Goal: Use online tool/utility: Utilize a website feature to perform a specific function

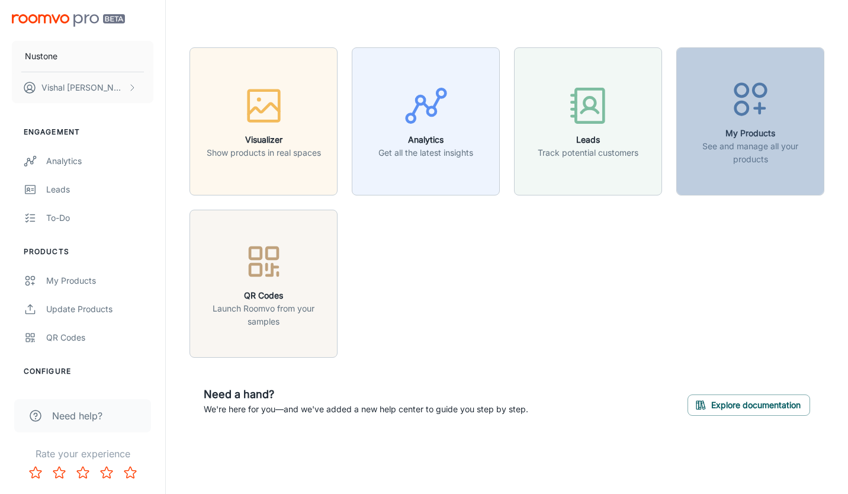
click at [739, 89] on icon "button" at bounding box center [751, 99] width 44 height 44
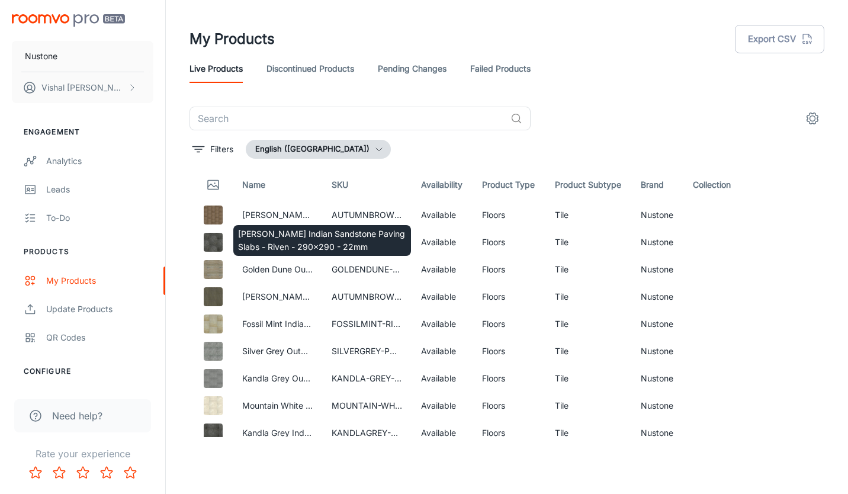
click at [279, 223] on div "[PERSON_NAME] Indian Sandstone Paving Slabs - Riven - 290x290 - 22mm" at bounding box center [322, 237] width 180 height 40
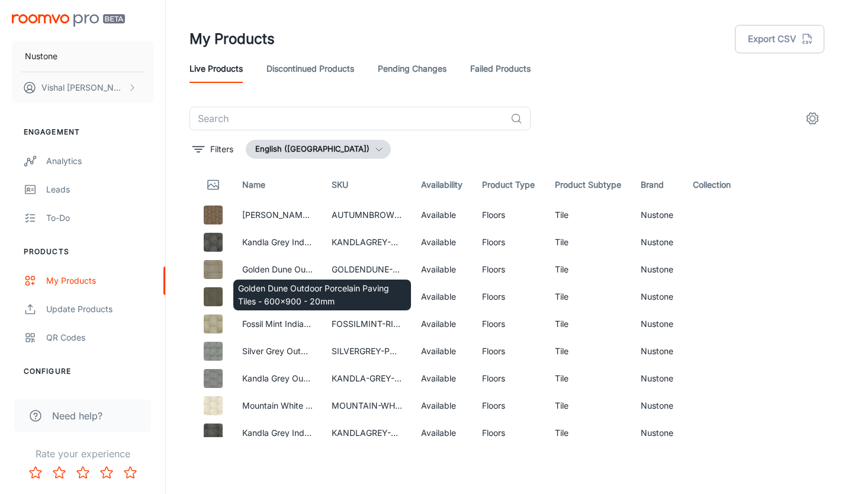
click at [248, 284] on p "Golden Dune Outdoor Porcelain Paving Tiles - 600x900 - 20mm" at bounding box center [322, 295] width 168 height 26
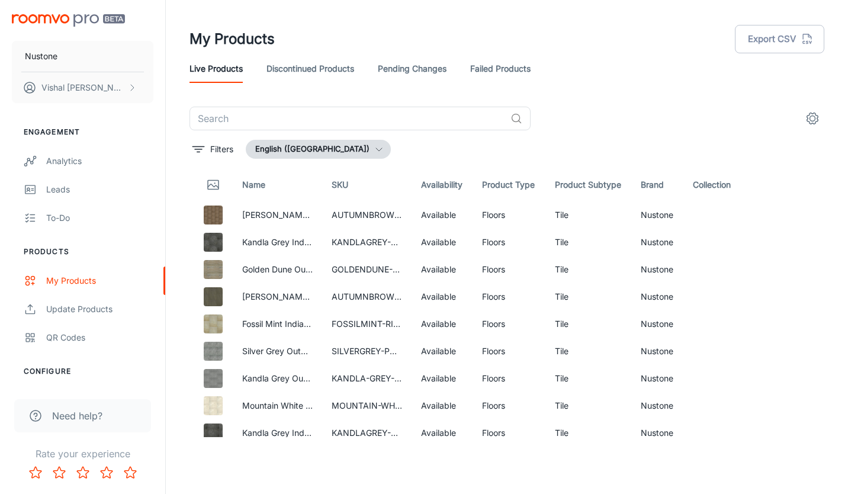
click at [214, 216] on img at bounding box center [213, 215] width 19 height 19
click at [770, 213] on link "See in Visualizer" at bounding box center [780, 215] width 20 height 20
click at [209, 291] on img at bounding box center [213, 296] width 19 height 19
click at [297, 64] on link "Discontinued Products" at bounding box center [311, 69] width 88 height 28
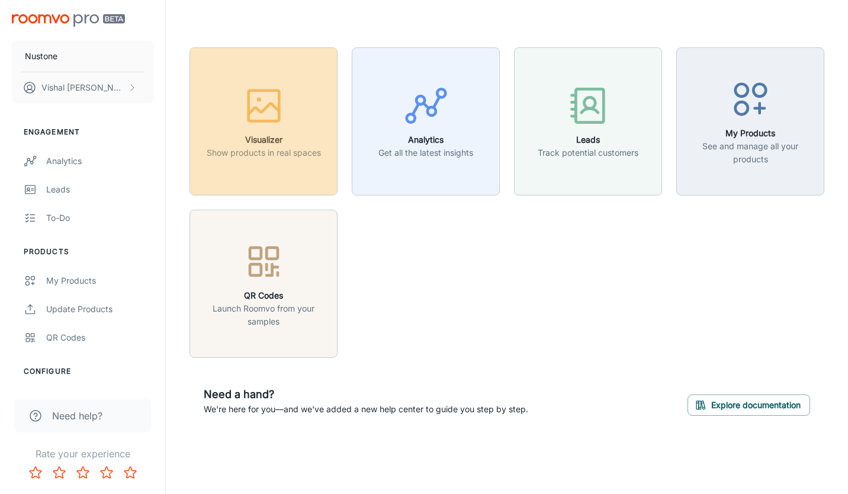
click at [262, 123] on icon "button" at bounding box center [264, 106] width 44 height 44
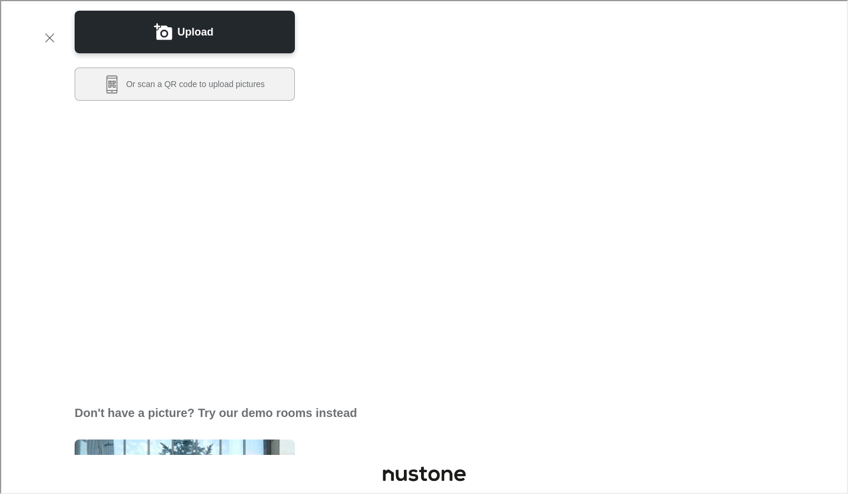
scroll to position [148, 0]
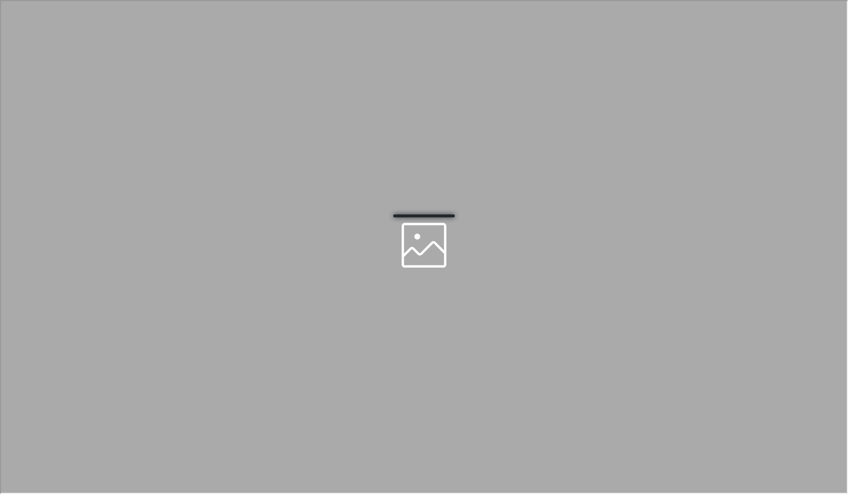
scroll to position [0, 0]
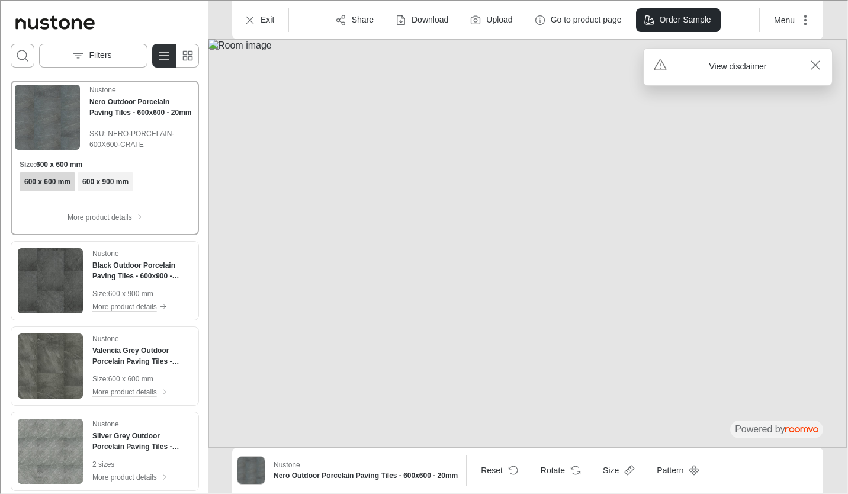
click at [73, 353] on img "See Valencia Grey Outdoor Porcelain Paving Tiles - 600x600 - 20mm in the room" at bounding box center [49, 364] width 65 height 65
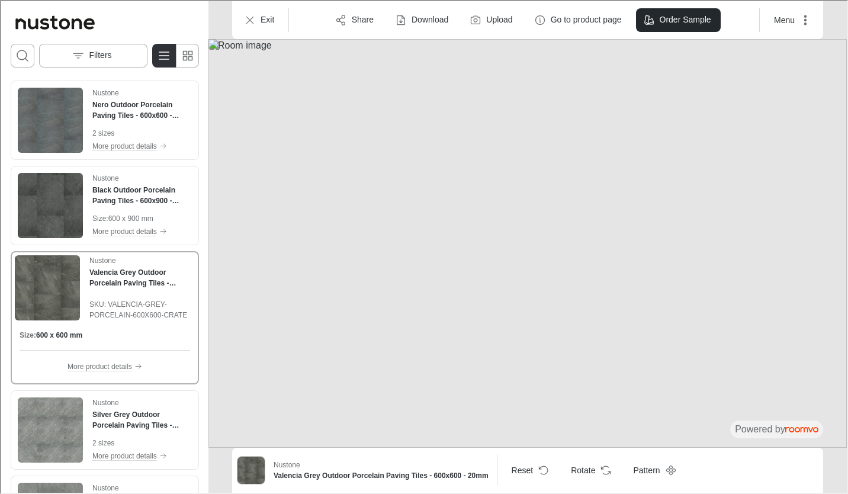
click at [56, 425] on img "See Silver Grey Outdoor Porcelain Paving Tiles - 600x600 - 20mm in the room" at bounding box center [49, 428] width 65 height 65
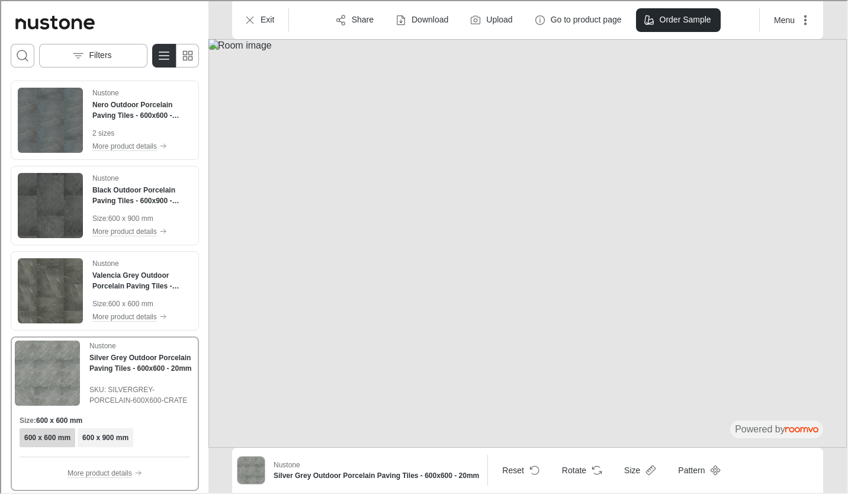
click at [692, 472] on button "Pattern" at bounding box center [698, 469] width 60 height 24
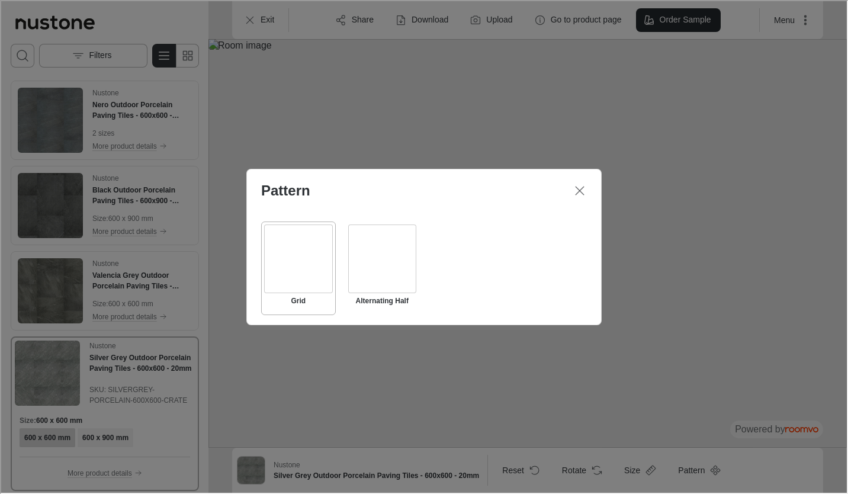
click at [355, 265] on div "Select Alternating Half" at bounding box center [381, 257] width 69 height 69
